Goal: Task Accomplishment & Management: Use online tool/utility

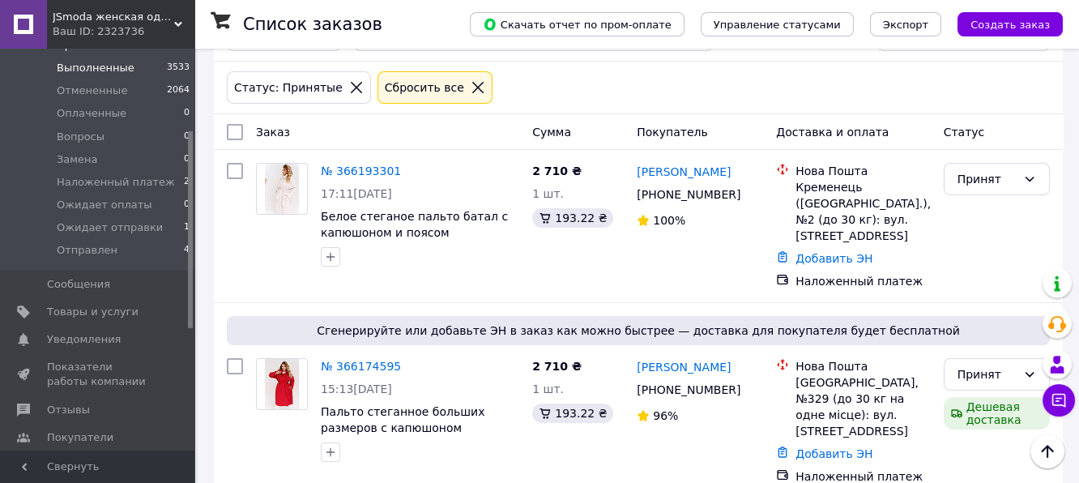
scroll to position [215, 0]
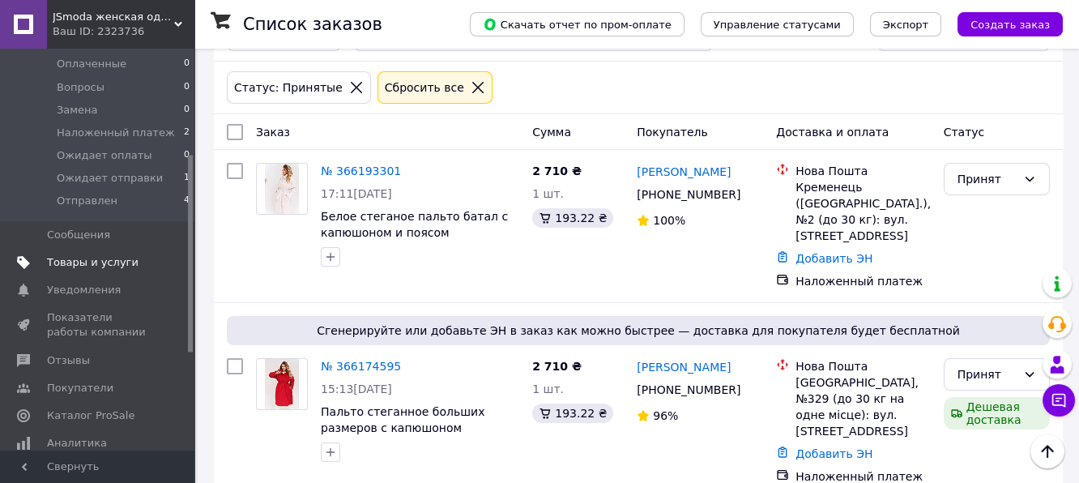
click at [92, 263] on span "Товары и услуги" at bounding box center [93, 262] width 92 height 15
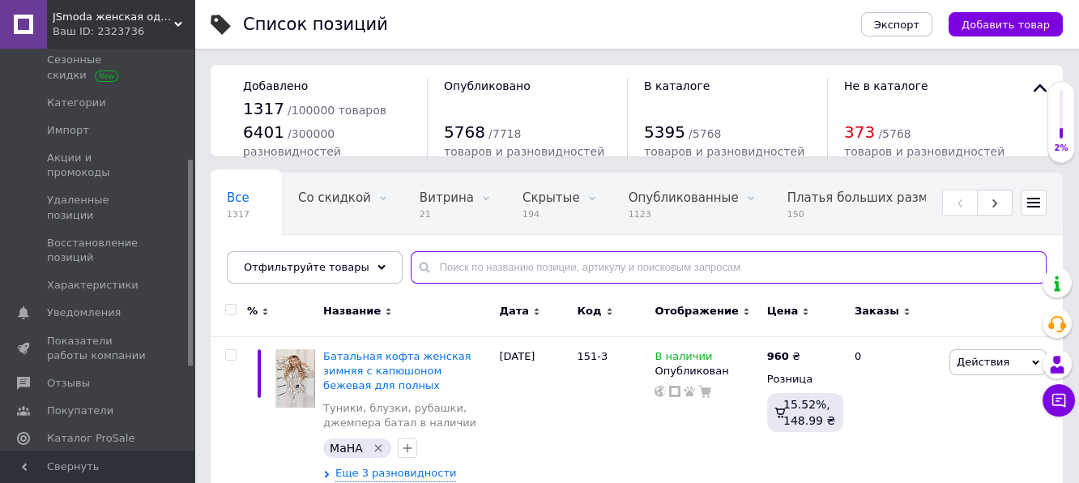
click at [492, 256] on input "text" at bounding box center [729, 267] width 636 height 32
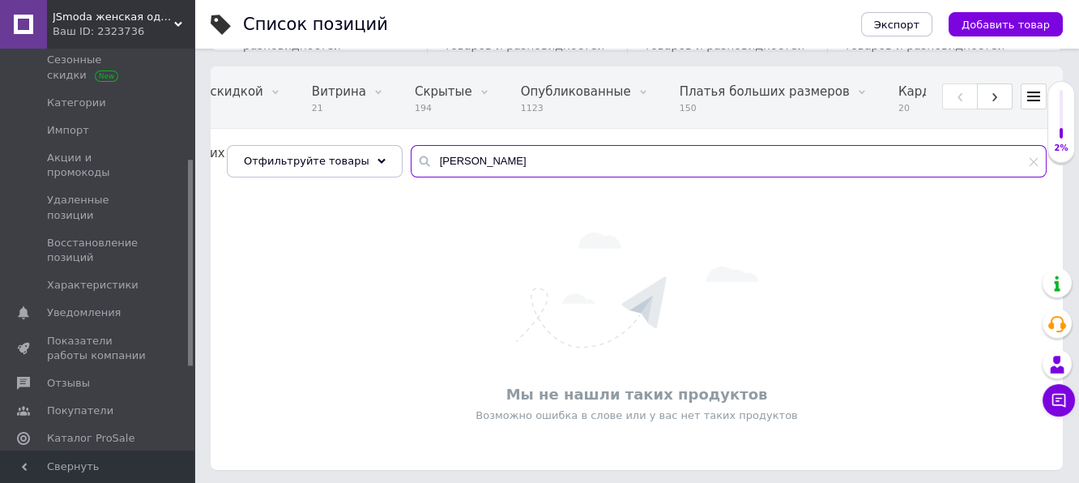
scroll to position [108, 0]
click at [501, 160] on input "[PERSON_NAME]" at bounding box center [729, 159] width 636 height 32
type input "1277"
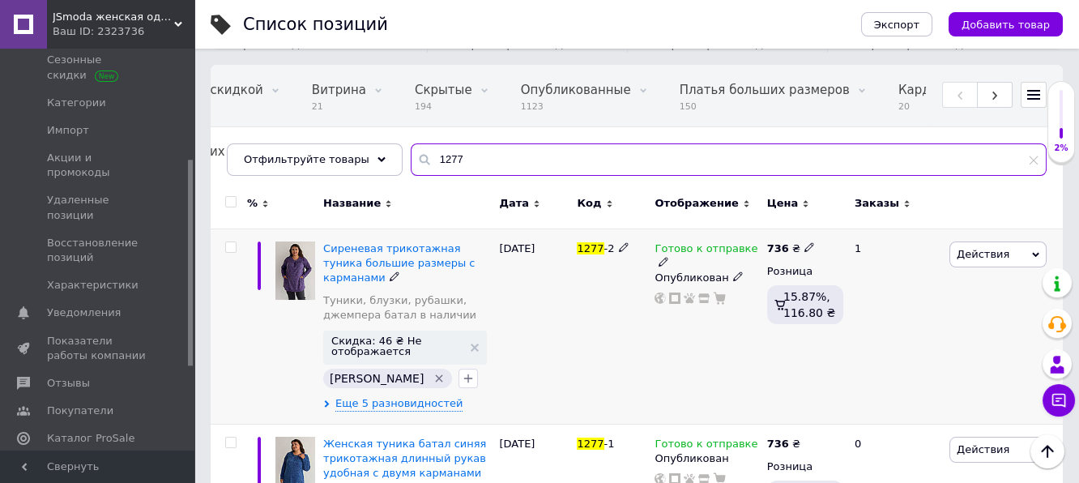
scroll to position [162, 0]
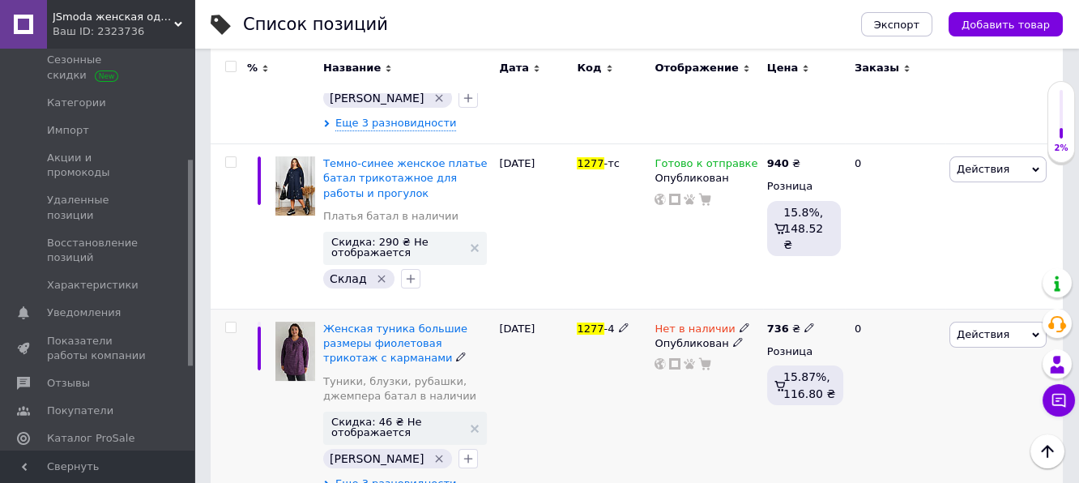
click at [432, 476] on span "Еще 3 разновидности" at bounding box center [395, 483] width 121 height 15
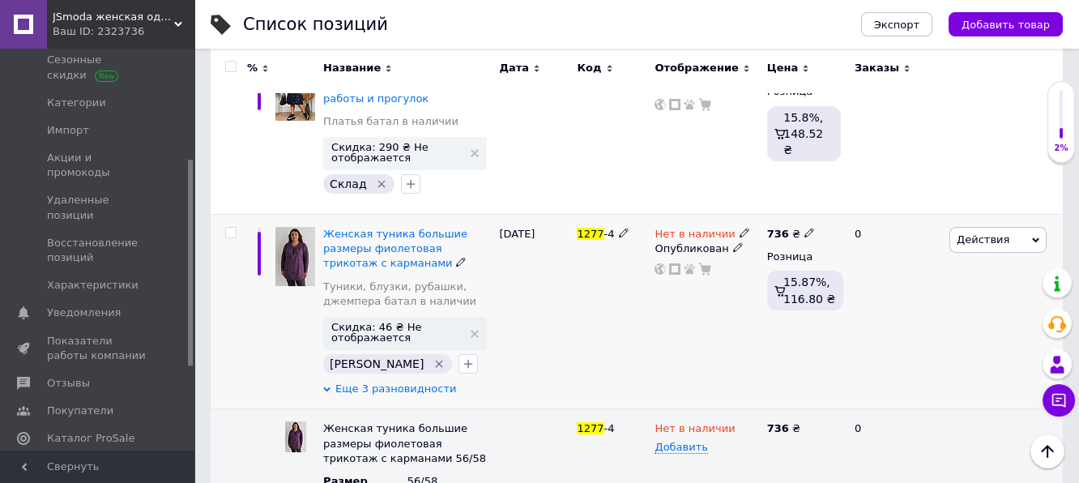
click at [422, 382] on span "Еще 3 разновидности" at bounding box center [395, 389] width 121 height 15
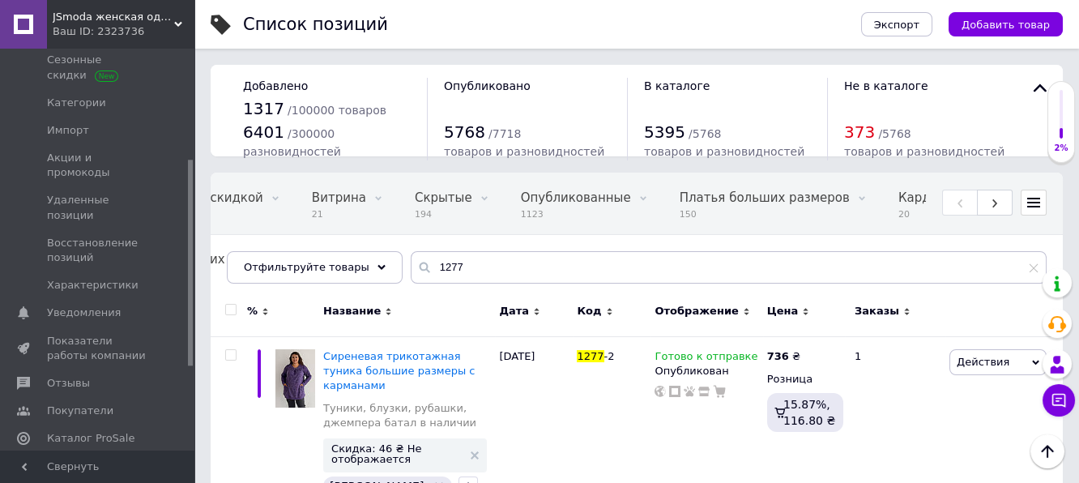
scroll to position [0, 0]
